Goal: Task Accomplishment & Management: Manage account settings

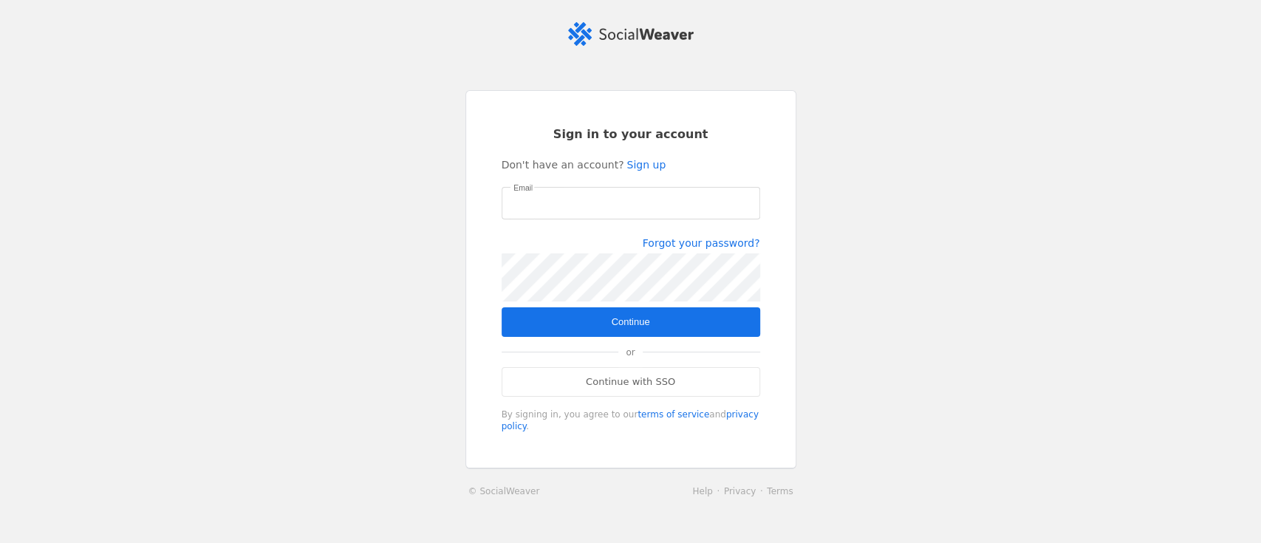
type input "[EMAIL_ADDRESS][DOMAIN_NAME]"
click at [643, 322] on span "submit" at bounding box center [631, 322] width 259 height 30
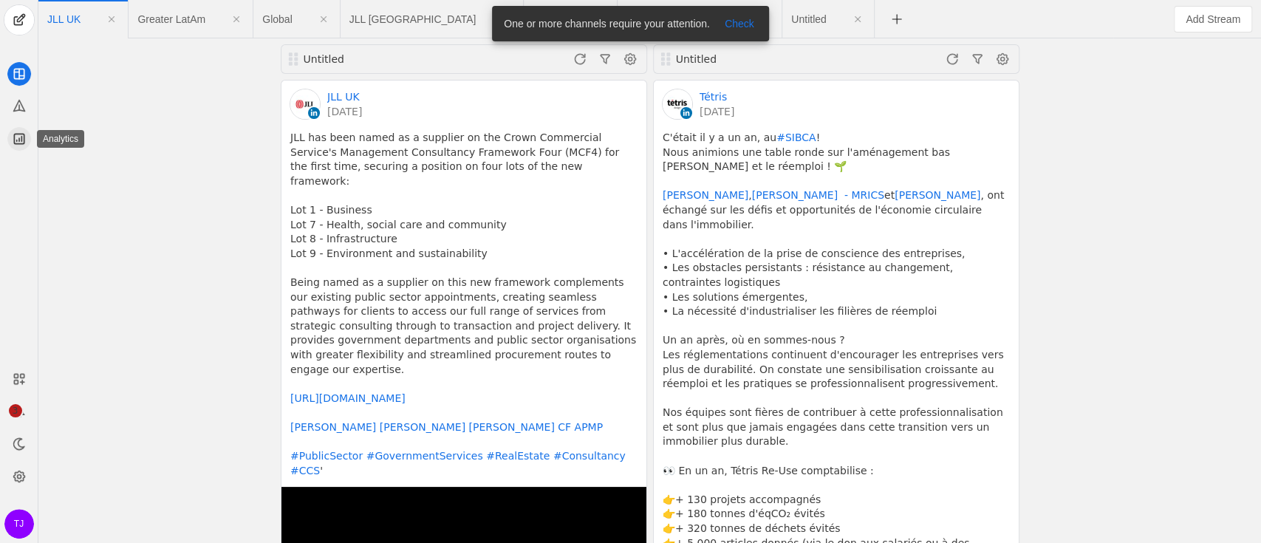
click at [21, 146] on app-icon at bounding box center [19, 139] width 24 height 24
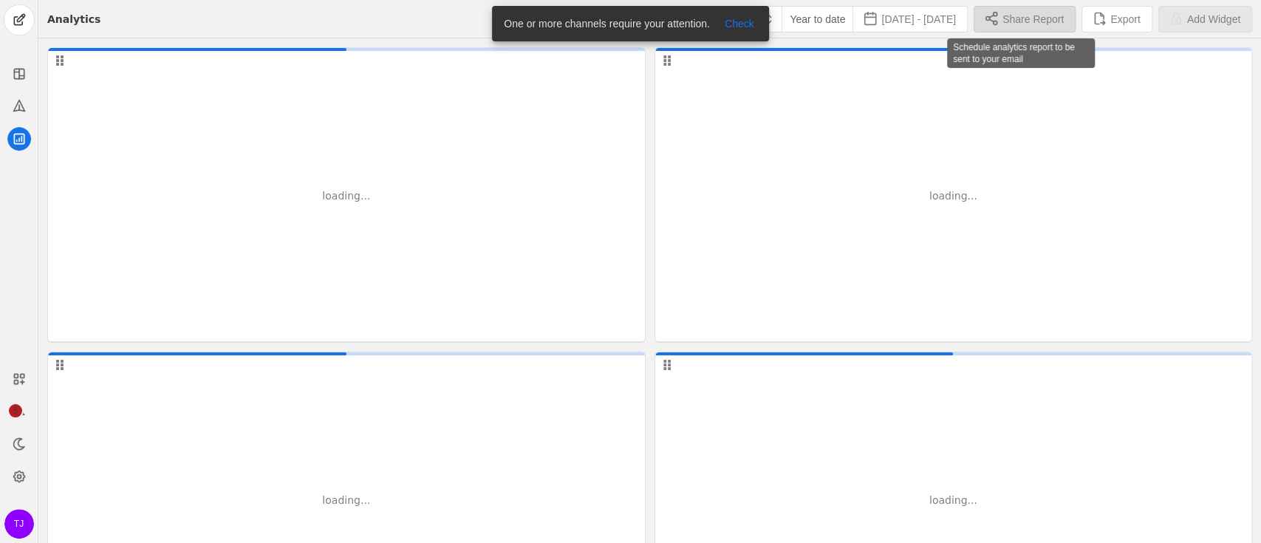
click at [1022, 21] on span "Share Report" at bounding box center [1032, 19] width 61 height 15
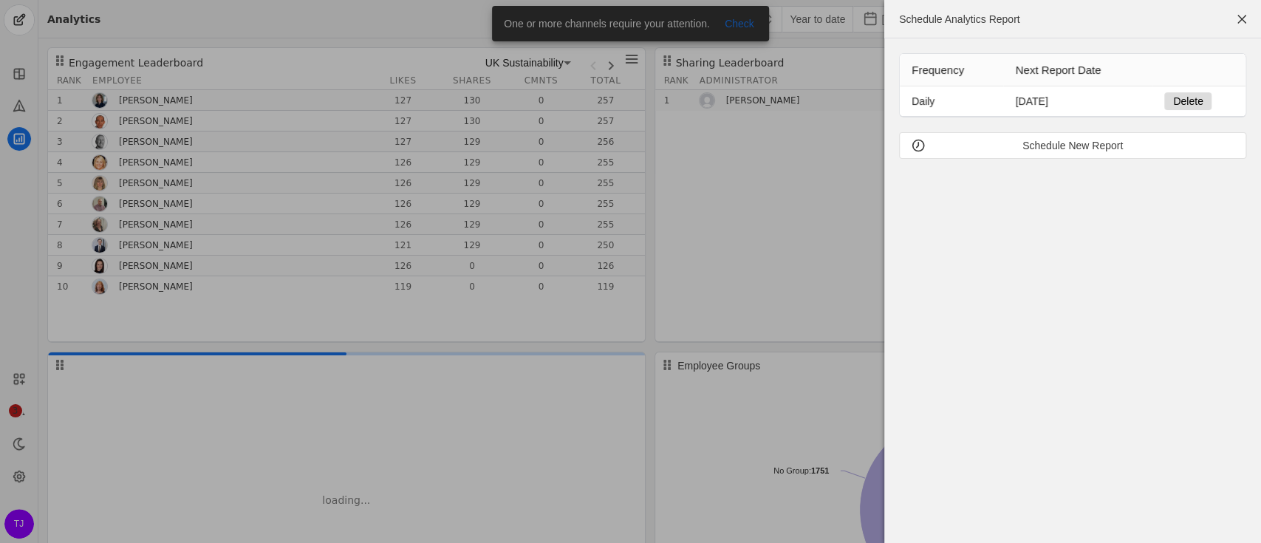
click at [1195, 102] on span "Delete" at bounding box center [1188, 101] width 30 height 15
